Goal: Contribute content: Contribute content

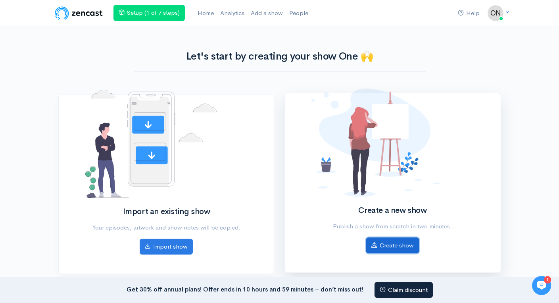
click at [397, 243] on link "Create show" at bounding box center [392, 245] width 53 height 16
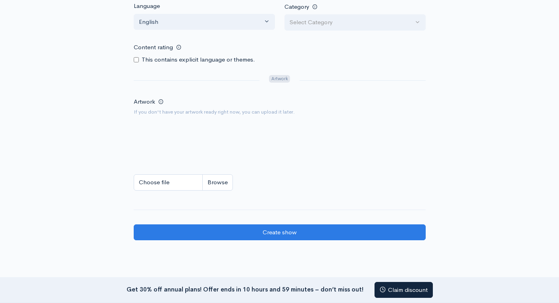
scroll to position [409, 0]
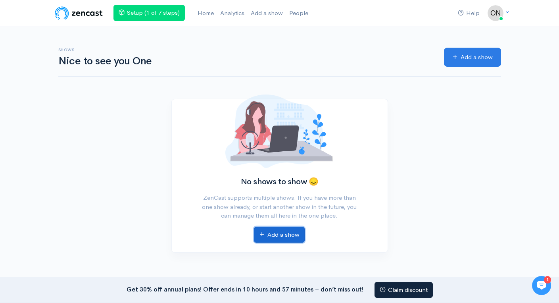
click at [290, 231] on link "Add a show" at bounding box center [279, 235] width 51 height 16
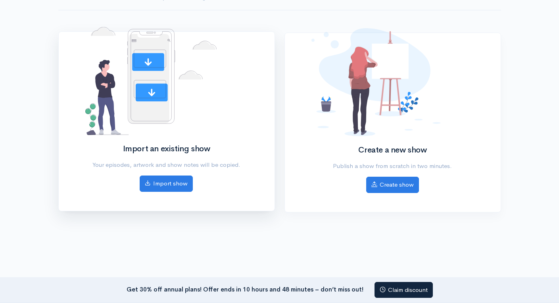
scroll to position [79, 0]
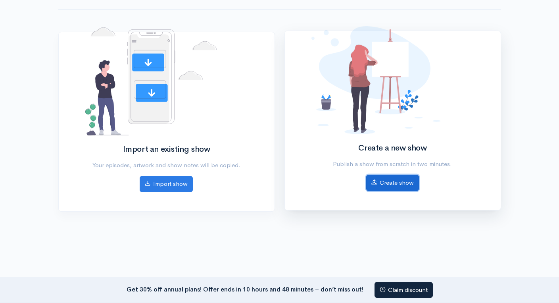
click at [395, 182] on link "Create show" at bounding box center [392, 183] width 53 height 16
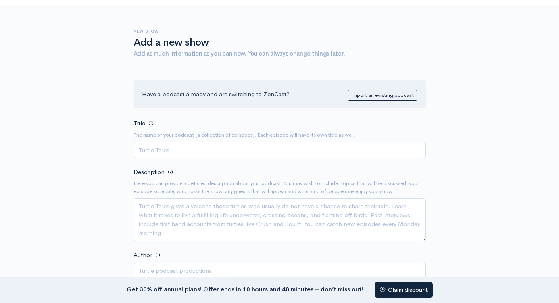
scroll to position [40, 0]
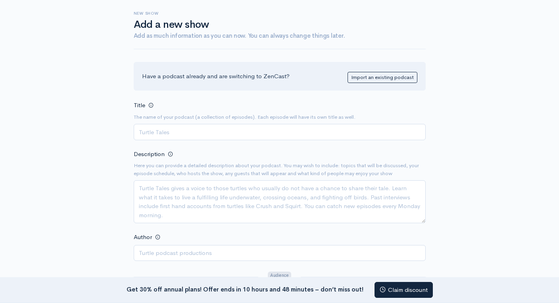
click at [170, 129] on input "Title" at bounding box center [280, 132] width 292 height 16
click at [185, 131] on input "Title" at bounding box center [280, 132] width 292 height 16
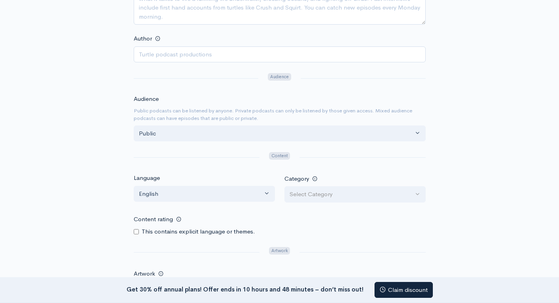
scroll to position [397, 0]
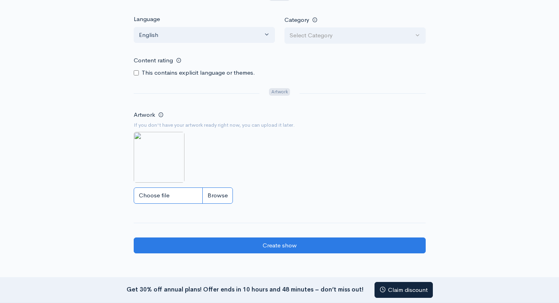
click at [175, 200] on input "Choose file" at bounding box center [183, 195] width 99 height 16
type input "C:\fakepath\golf-cart-rental-san-pedro-belize.jpg"
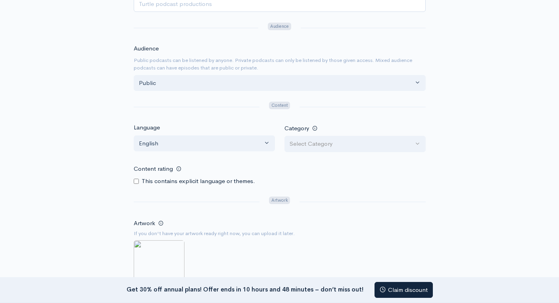
scroll to position [278, 0]
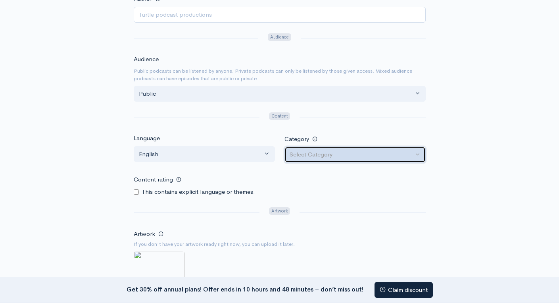
click at [320, 154] on div "Select Category" at bounding box center [352, 154] width 124 height 9
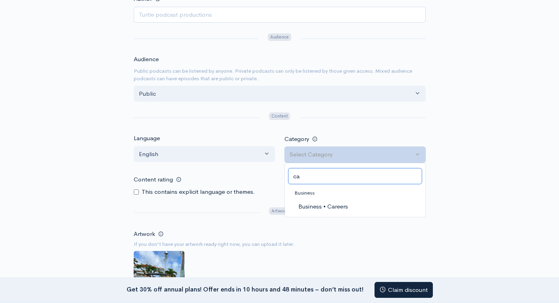
type input "c"
type input "r"
type input "tra"
click at [358, 206] on span "Society & Culture • Places & Travel" at bounding box center [344, 206] width 93 height 9
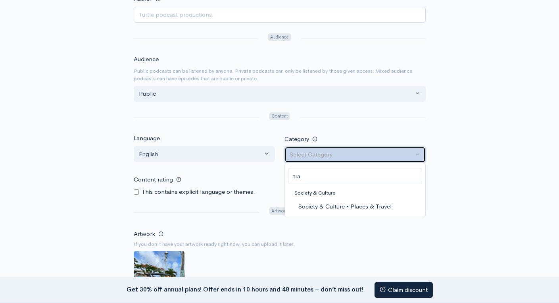
select select "Society & Culture > Places & Travel"
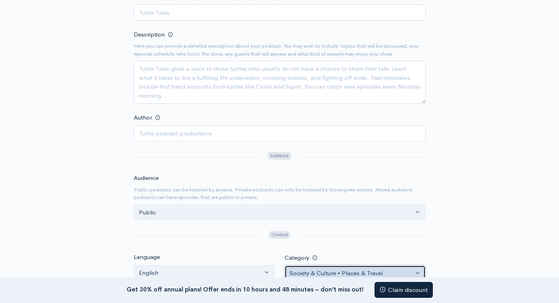
scroll to position [159, 0]
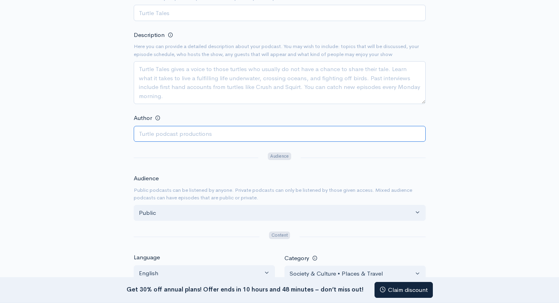
click at [195, 136] on input "Author" at bounding box center [280, 134] width 292 height 16
type input "One Love Golf Cart Rentals"
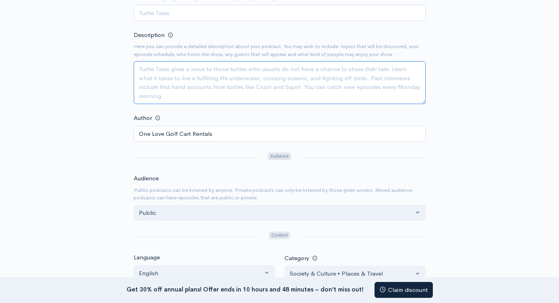
click at [178, 67] on textarea "Description" at bounding box center [280, 82] width 292 height 43
paste textarea "Explore Belize with ease by choosing the best golf cart rental in San Pedro, Be…"
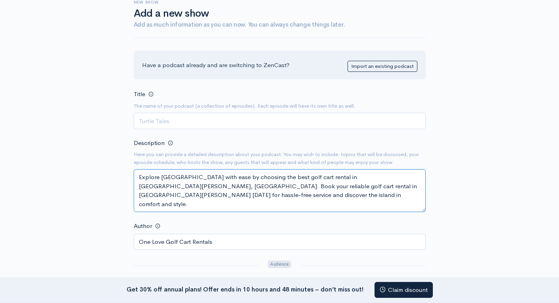
scroll to position [40, 0]
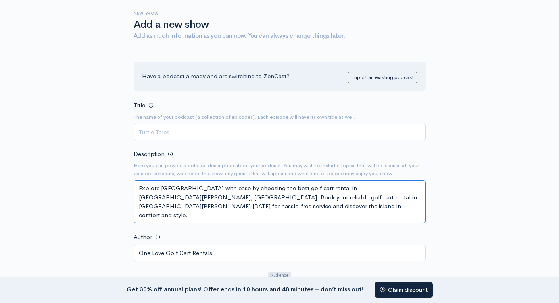
type textarea "Explore Belize with ease by choosing the best golf cart rental in San Pedro, Be…"
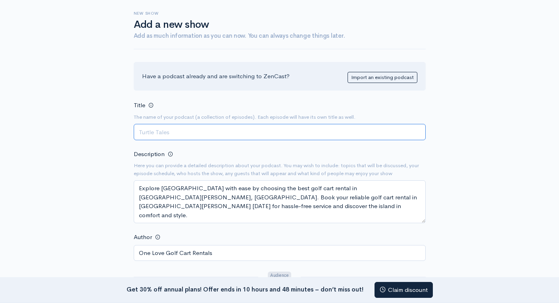
click at [215, 130] on input "Title" at bounding box center [280, 132] width 292 height 16
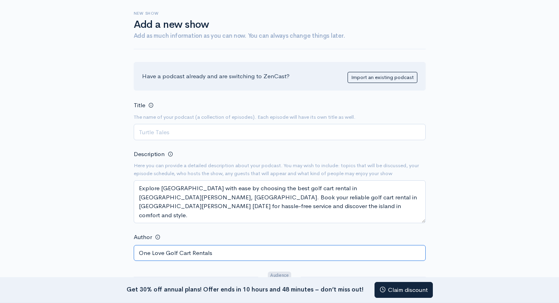
click at [187, 254] on input "One Love Golf Cart Rentals" at bounding box center [280, 253] width 292 height 16
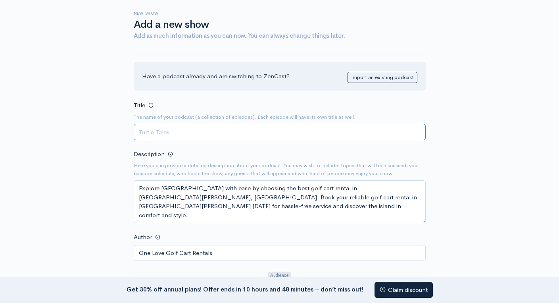
click at [149, 126] on input "Title" at bounding box center [280, 132] width 292 height 16
paste input "One Love Golf Cart Rentals"
type input "One Love Golf Cart Rentals"
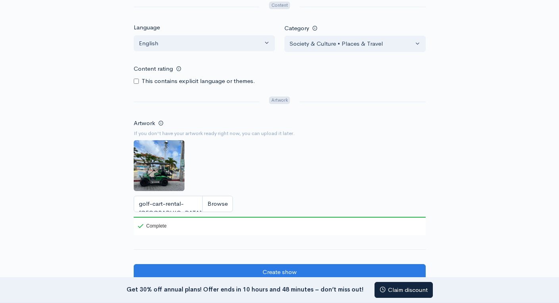
scroll to position [397, 0]
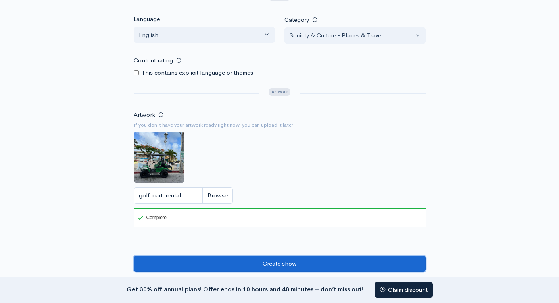
click at [277, 263] on input "Create show" at bounding box center [280, 264] width 292 height 16
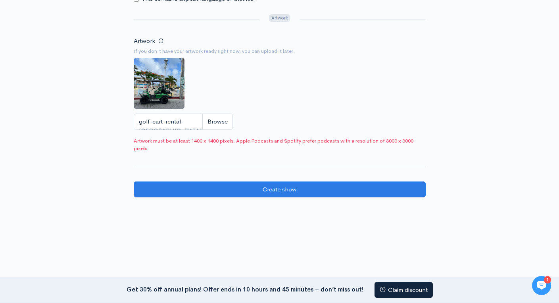
scroll to position [476, 0]
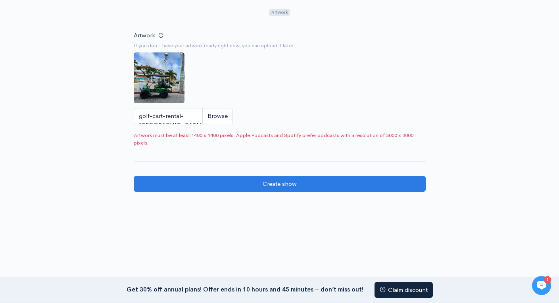
click at [170, 78] on img at bounding box center [159, 77] width 51 height 51
click at [177, 113] on input "golf-cart-rental-[GEOGRAPHIC_DATA][PERSON_NAME]-[GEOGRAPHIC_DATA]jpg" at bounding box center [183, 116] width 99 height 16
click at [167, 81] on img at bounding box center [159, 77] width 51 height 51
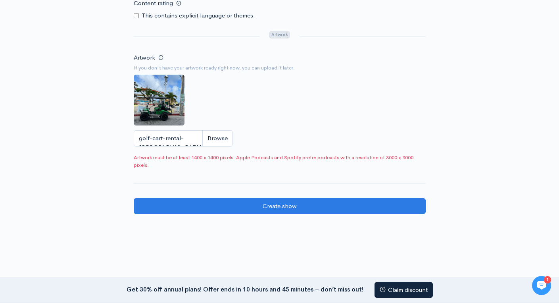
scroll to position [437, 0]
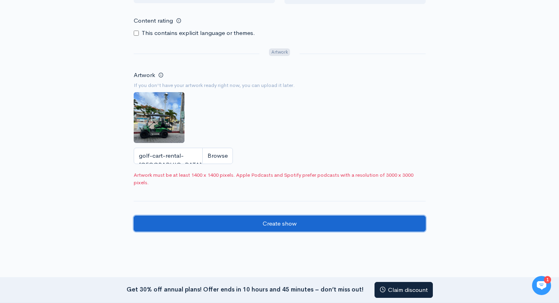
click at [299, 226] on input "Create show" at bounding box center [280, 224] width 292 height 16
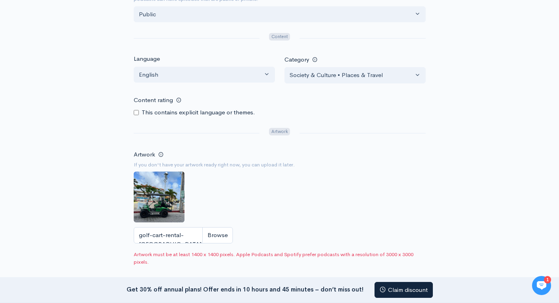
scroll to position [437, 0]
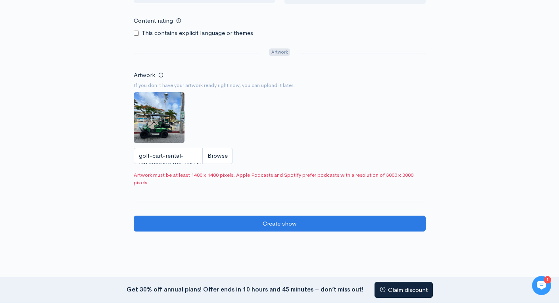
click at [156, 121] on img at bounding box center [159, 117] width 51 height 51
click at [169, 112] on img at bounding box center [159, 117] width 51 height 51
click at [206, 158] on input "golf-cart-rental-san-pedro-belize.jpg" at bounding box center [183, 156] width 99 height 16
type input "C:\fakepath\Golf Cart Rental Fuel Policies Who Pays for Gas.jpg"
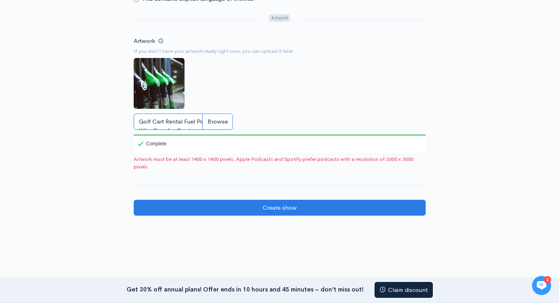
scroll to position [476, 0]
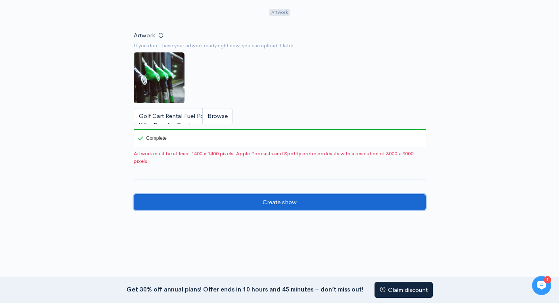
click at [287, 205] on input "Create show" at bounding box center [280, 202] width 292 height 16
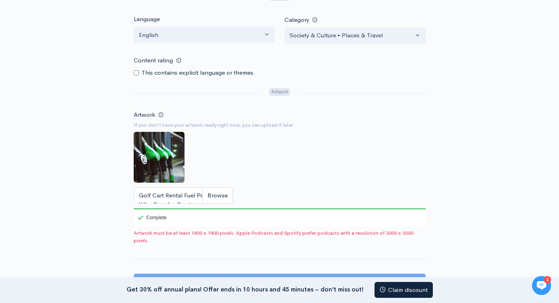
scroll to position [423, 0]
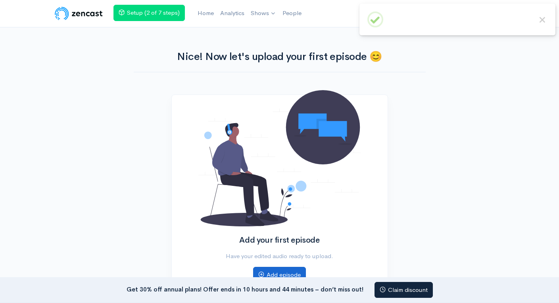
scroll to position [79, 0]
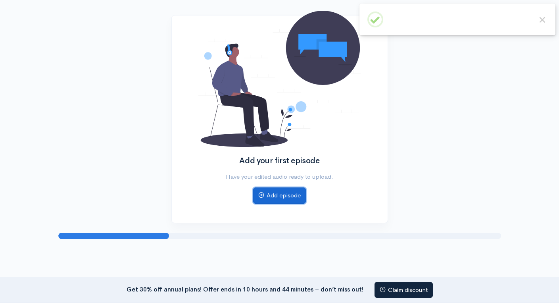
click at [290, 198] on link "Add episode" at bounding box center [279, 195] width 53 height 16
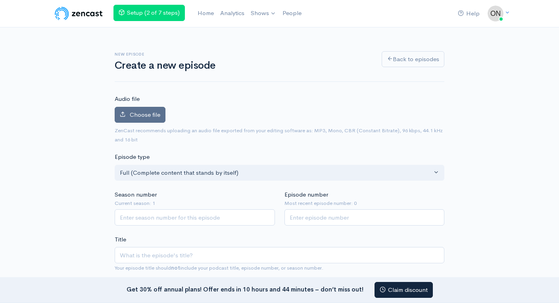
click at [154, 114] on span "Choose file" at bounding box center [145, 115] width 31 height 8
click at [0, 0] on input "Choose file" at bounding box center [0, 0] width 0 height 0
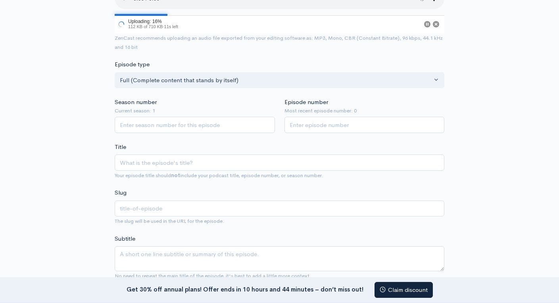
scroll to position [159, 0]
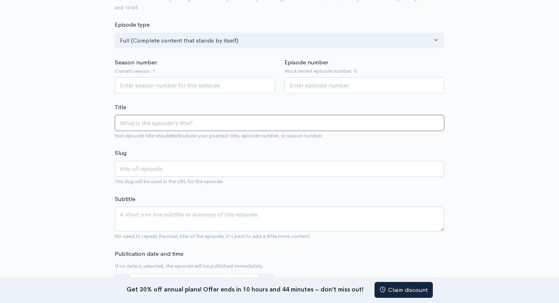
click at [176, 121] on input "Title" at bounding box center [280, 123] width 330 height 16
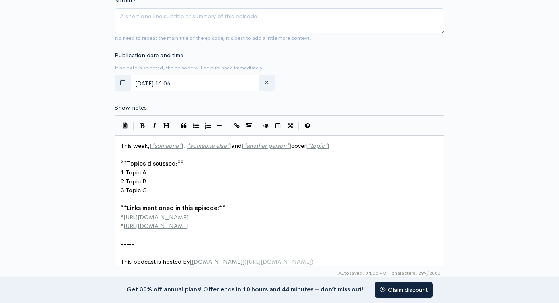
scroll to position [376, 0]
click at [166, 191] on pre "3. Topic C" at bounding box center [282, 189] width 327 height 9
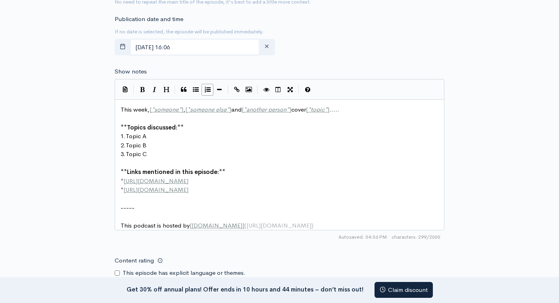
scroll to position [455, 0]
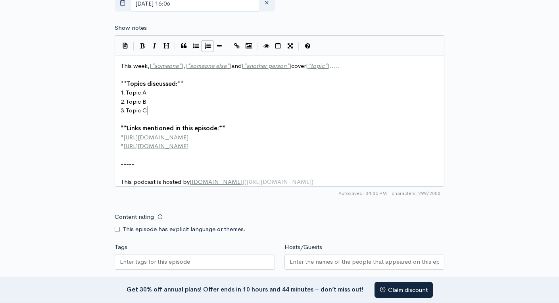
click at [189, 164] on pre "-----" at bounding box center [282, 164] width 327 height 9
type textarea "This week, [*someone*], [*someone else*] and [*another person*] cover [*topic*]…"
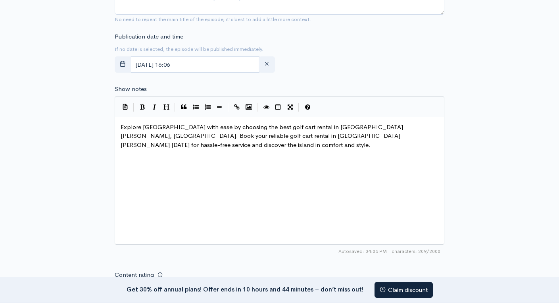
scroll to position [336, 0]
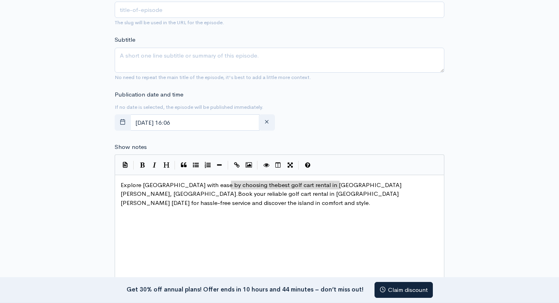
type textarea "best golf cart rental in San Pedro, Belize"
drag, startPoint x: 231, startPoint y: 183, endPoint x: 339, endPoint y: 184, distance: 107.6
click at [236, 163] on icon "Create Link" at bounding box center [237, 165] width 6 height 6
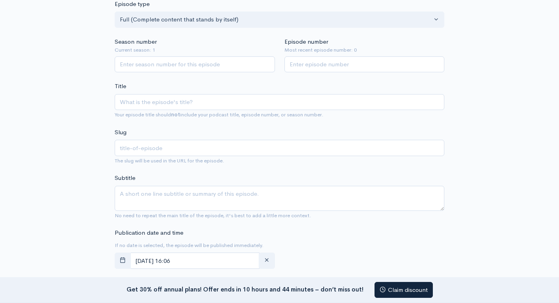
scroll to position [217, 0]
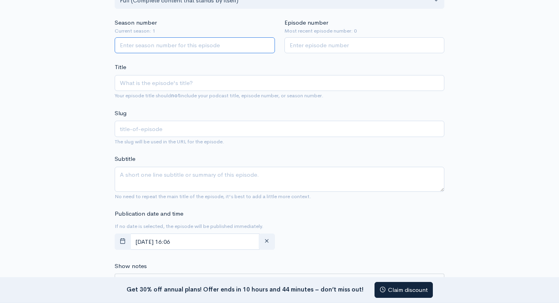
click at [187, 46] on input "Season number" at bounding box center [195, 45] width 160 height 16
type input "1"
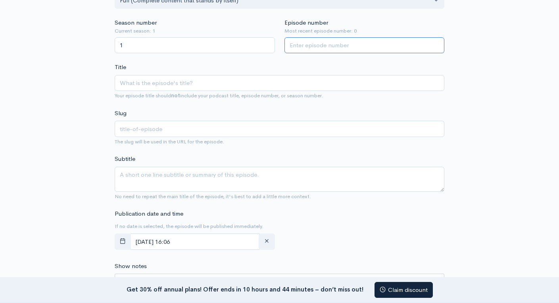
click at [321, 43] on input "Episode number" at bounding box center [365, 45] width 160 height 16
type input "1"
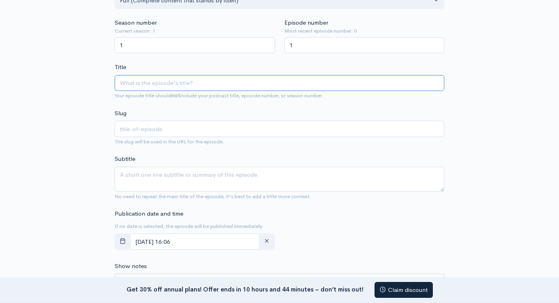
click at [183, 83] on input "Title" at bounding box center [280, 83] width 330 height 16
paste input "Discover the Best Way to Explore San Pedro – With Our Golf Carts!"
type input "Discover the Best Way to Explore San Pedro – With Our Golf Carts!"
type input "discover-the-best-way-to-explore-san-pedro-with-our-golf-carts"
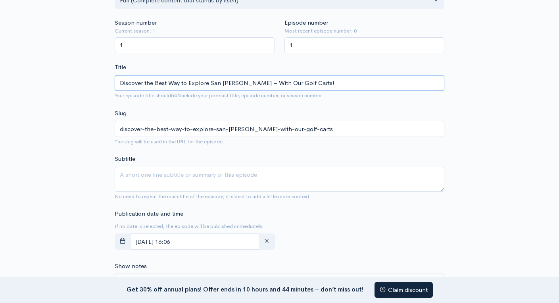
type input "Discover the Best Way to Explore San Pedro – With Our Golf Carts!"
click at [196, 110] on div "Slug discover-the-best-way-to-explore-san-pedro-with-our-golf-carts The slug wi…" at bounding box center [280, 127] width 330 height 37
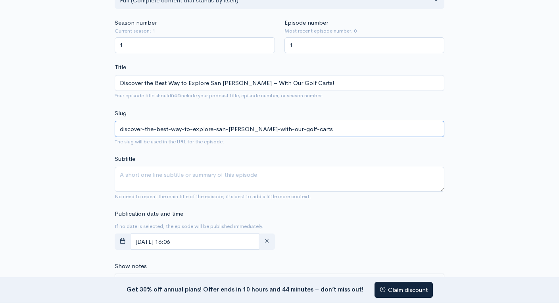
click at [219, 130] on input "discover-the-best-way-to-explore-san-pedro-with-our-golf-carts" at bounding box center [280, 129] width 330 height 16
paste input "Golf Cart Rental San Pedro Belize"
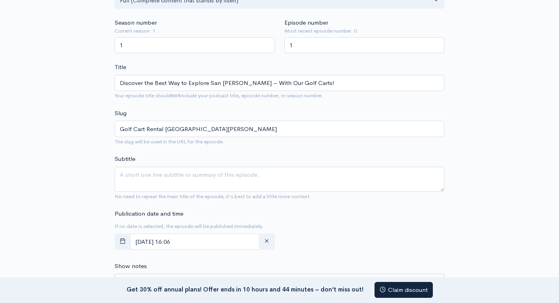
click at [217, 145] on span "The slug will be used in the URL for the episode." at bounding box center [280, 141] width 330 height 9
click at [105, 150] on div "New episode Create a new episode Back to episodes Audio file Choose file One Lo…" at bounding box center [280, 249] width 453 height 877
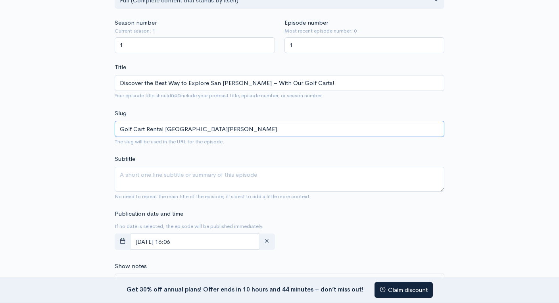
click at [122, 128] on input "Golf Cart Rental San Pedro Belize" at bounding box center [280, 129] width 330 height 16
click at [135, 129] on input "Golf Cart Rental San Pedro Belize" at bounding box center [280, 129] width 330 height 16
click at [149, 128] on input "Golf-Cart Rental San Pedro Belize" at bounding box center [280, 129] width 330 height 16
click at [167, 128] on input "Golf-Cart-Rental-San Pedro Belize" at bounding box center [280, 129] width 330 height 16
click at [181, 129] on input "Golf-Cart-Rental-San Pedro Belize" at bounding box center [280, 129] width 330 height 16
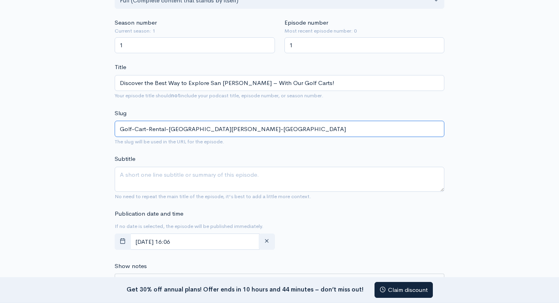
click at [200, 129] on input "Golf-Cart-Rental-San-Pedro-Belize" at bounding box center [280, 129] width 330 height 16
type input "Golf-Cart-Rental-San-Pedro-Belize"
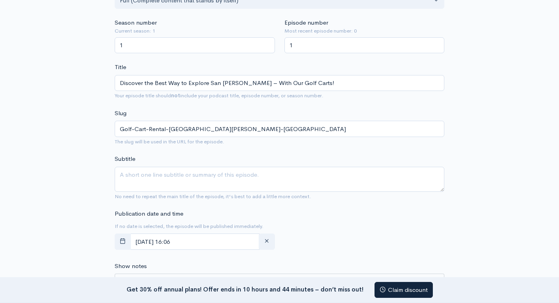
click at [196, 145] on span "The slug will be used in the URL for the episode." at bounding box center [280, 141] width 330 height 9
click at [148, 171] on textarea "Subtitle" at bounding box center [280, 179] width 330 height 25
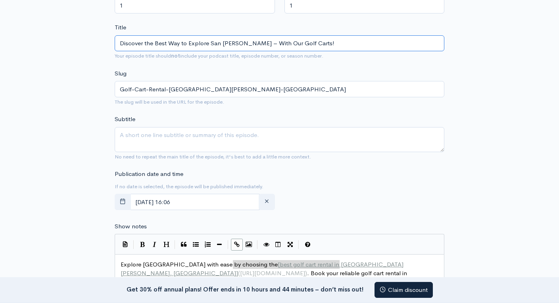
click at [323, 48] on input "Discover the Best Way to Explore San Pedro – With Our Golf Carts!" at bounding box center [280, 43] width 330 height 16
paste input "Top-Rated & Most Affordable Golf Cart Rental [GEOGRAPHIC_DATA][PERSON_NAME]"
type input "Discover the Best Way to Explore San Pedro – With Our Golf Carts! Top-Rated & M…"
type input "discover-the-best-way-to-explore-san-pedro-with-our-golf-carts-top-rated-most-a…"
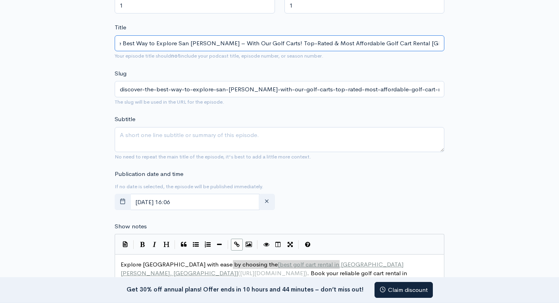
scroll to position [0, 0]
drag, startPoint x: 269, startPoint y: 42, endPoint x: 69, endPoint y: 42, distance: 199.3
click at [69, 42] on div "New episode Create a new episode Back to episodes Audio file Choose file One Lo…" at bounding box center [280, 209] width 453 height 877
type input "Top-Rated & Most Affordable Golf Cart Rental [GEOGRAPHIC_DATA][PERSON_NAME]"
type input "top-rated-most-affordable-golf-cart-rental-san-pedro-belize"
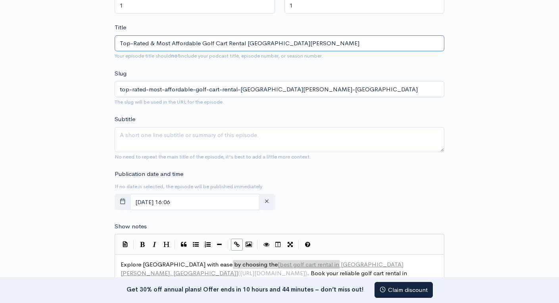
type input "Top-Rated & Most Affordable Golf Cart Rental [GEOGRAPHIC_DATA][PERSON_NAME]"
click at [221, 67] on form "Audio file Choose file One Love Golf Cart Rental Belize.mp3 100 Complete ZenCas…" at bounding box center [280, 238] width 330 height 800
click at [201, 43] on input "Top-Rated & Most Affordable Golf Cart Rental [GEOGRAPHIC_DATA][PERSON_NAME]" at bounding box center [280, 43] width 330 height 16
click at [194, 67] on form "Audio file Choose file One Love Golf Cart Rental Belize.mp3 100 Complete ZenCas…" at bounding box center [280, 238] width 330 height 800
click at [180, 132] on textarea "Subtitle" at bounding box center [280, 139] width 330 height 25
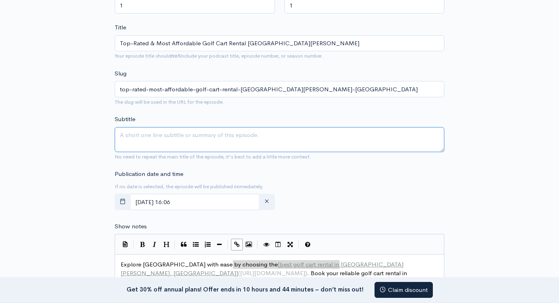
paste textarea "Discover the Best Way to Explore San Pedro – With Our Golf Carts!"
type textarea "Discover the Best Way to Explore San Pedro – With Our Golf Carts!"
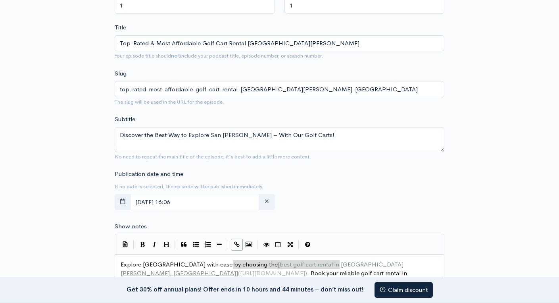
click at [93, 143] on div "New episode Create a new episode Back to episodes Audio file Choose file One Lo…" at bounding box center [280, 209] width 453 height 877
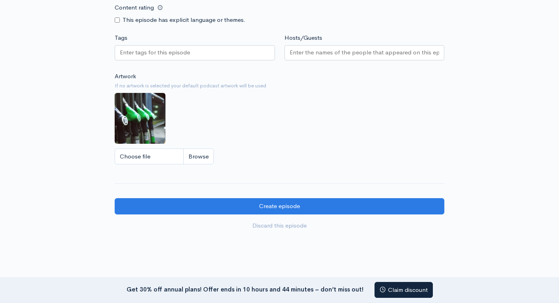
scroll to position [704, 0]
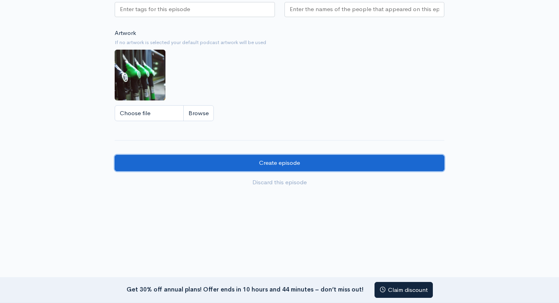
click at [302, 159] on input "Create episode" at bounding box center [280, 163] width 330 height 16
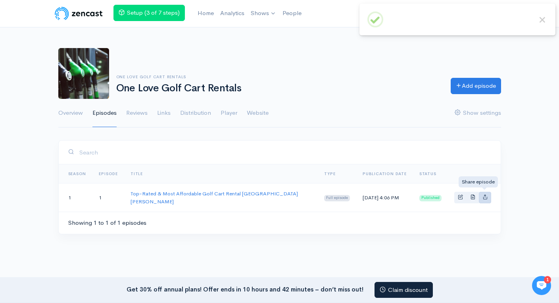
click at [485, 194] on icon "Basic example" at bounding box center [485, 196] width 5 height 5
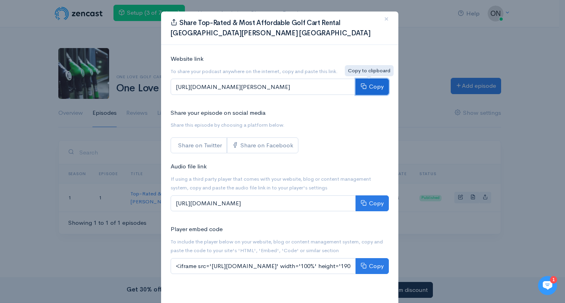
click at [368, 87] on button "Copy" at bounding box center [372, 87] width 33 height 16
click at [385, 18] on span "×" at bounding box center [386, 19] width 5 height 12
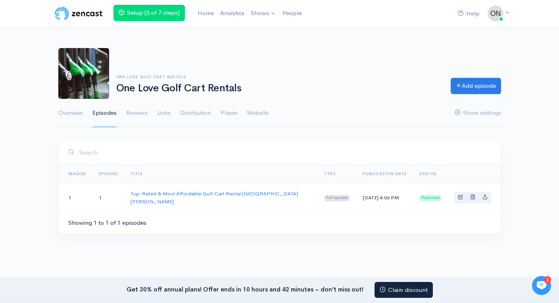
click at [74, 78] on img at bounding box center [83, 73] width 51 height 51
